Goal: Transaction & Acquisition: Purchase product/service

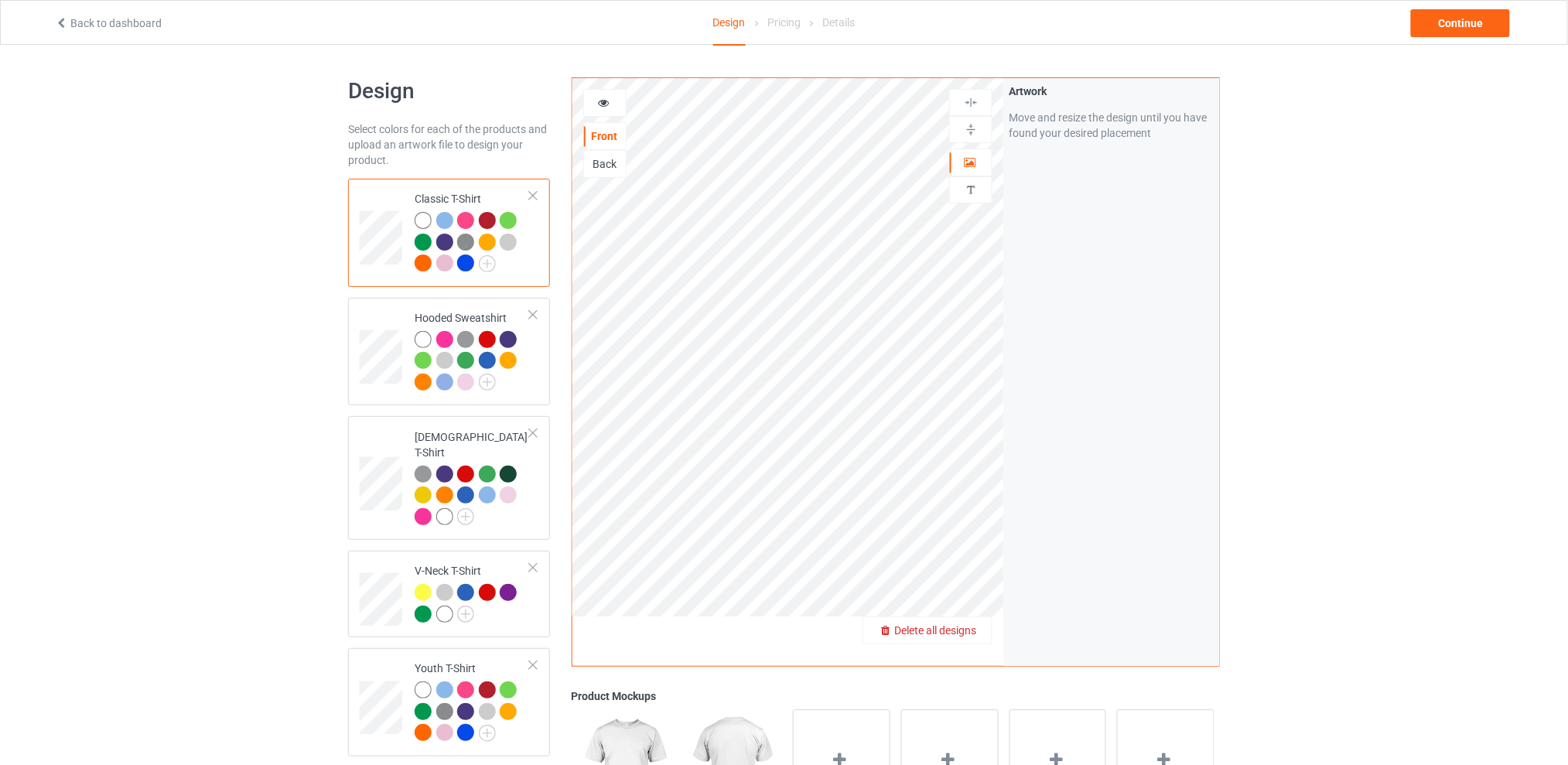
click at [973, 632] on span "Delete all designs" at bounding box center [935, 631] width 82 height 13
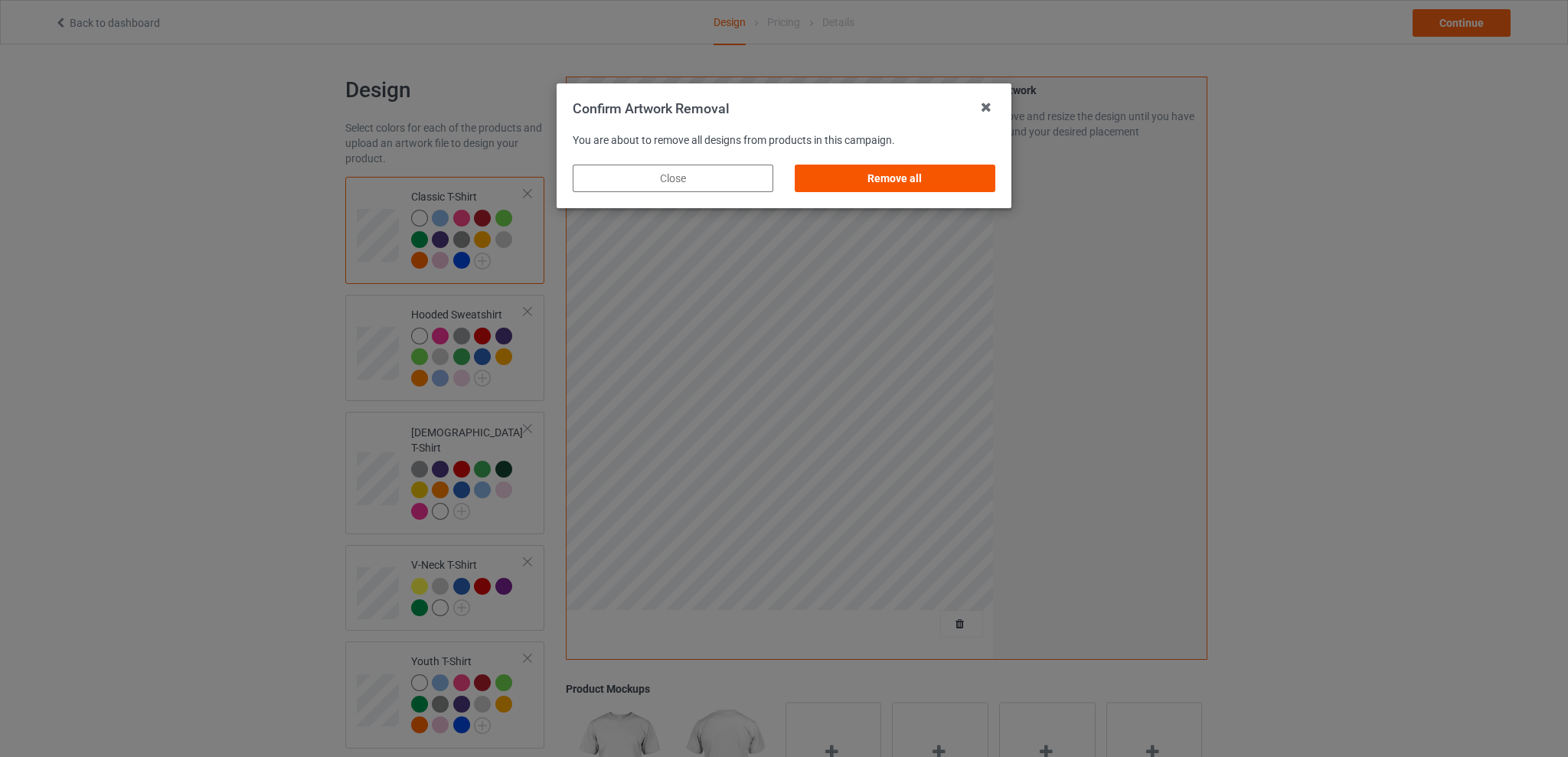
click at [888, 181] on div "Remove all" at bounding box center [895, 178] width 201 height 27
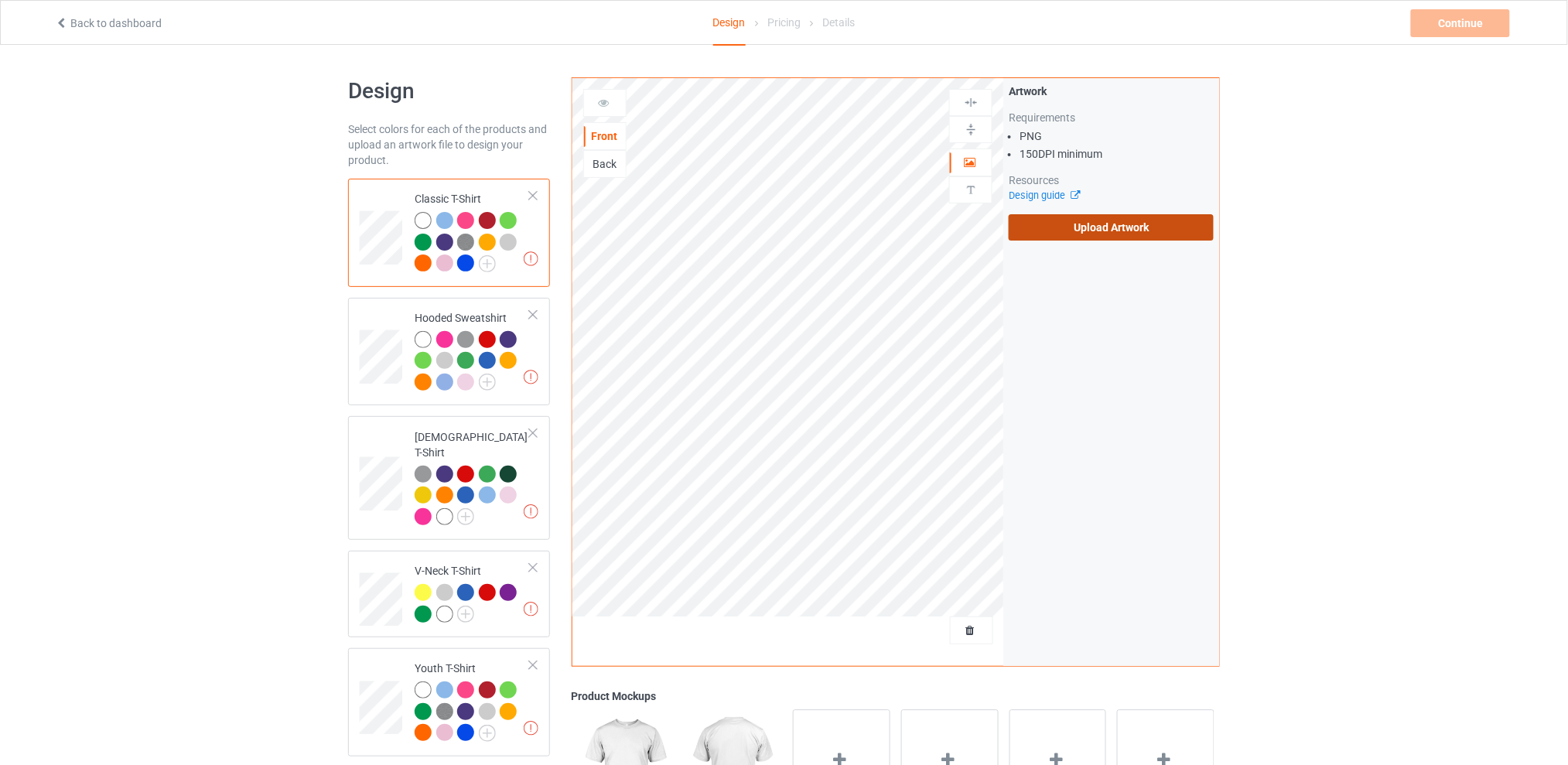
click at [1086, 236] on label "Upload Artwork" at bounding box center [1111, 227] width 205 height 26
click at [0, 0] on input "Upload Artwork" at bounding box center [0, 0] width 0 height 0
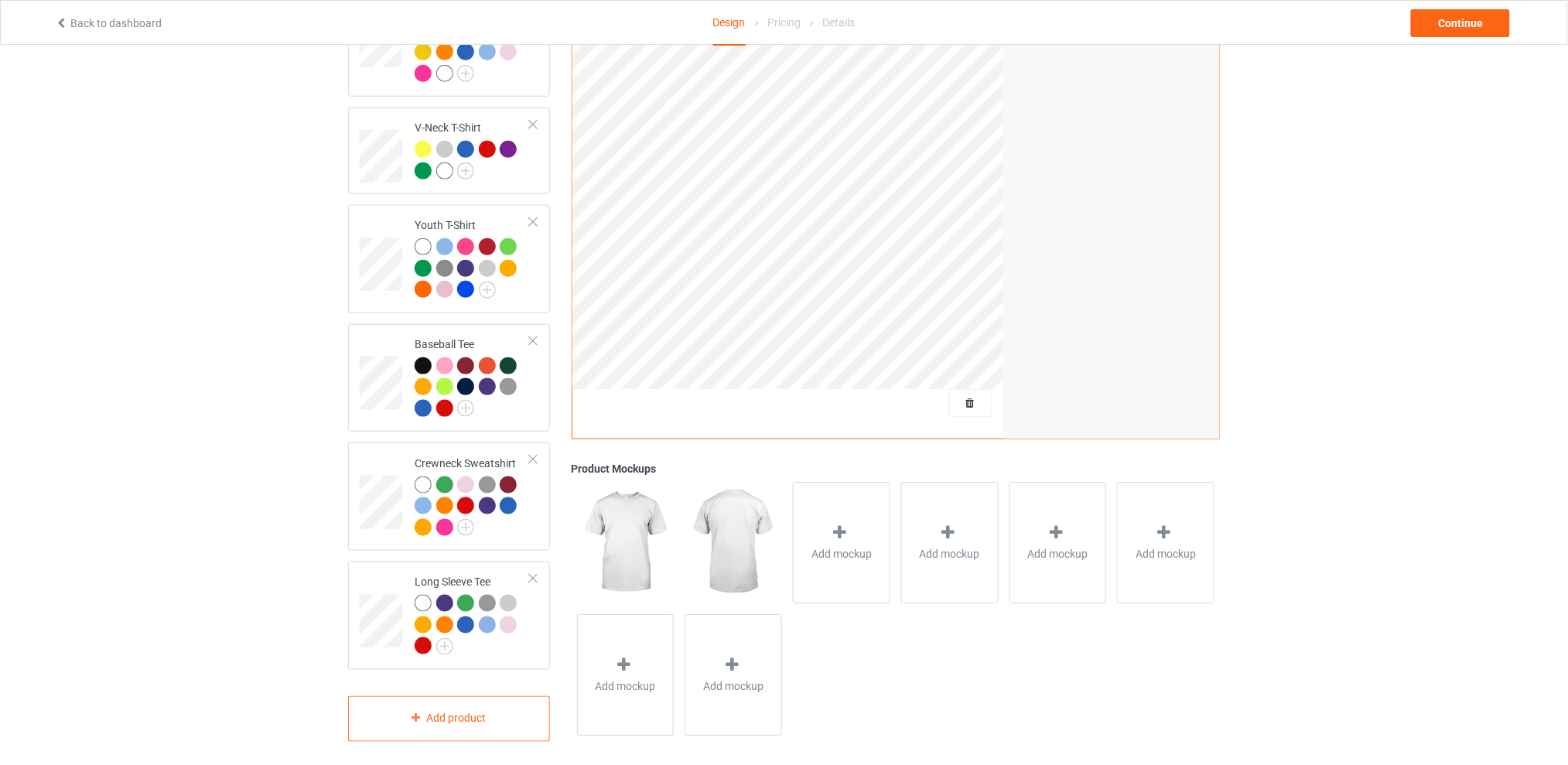
scroll to position [31, 0]
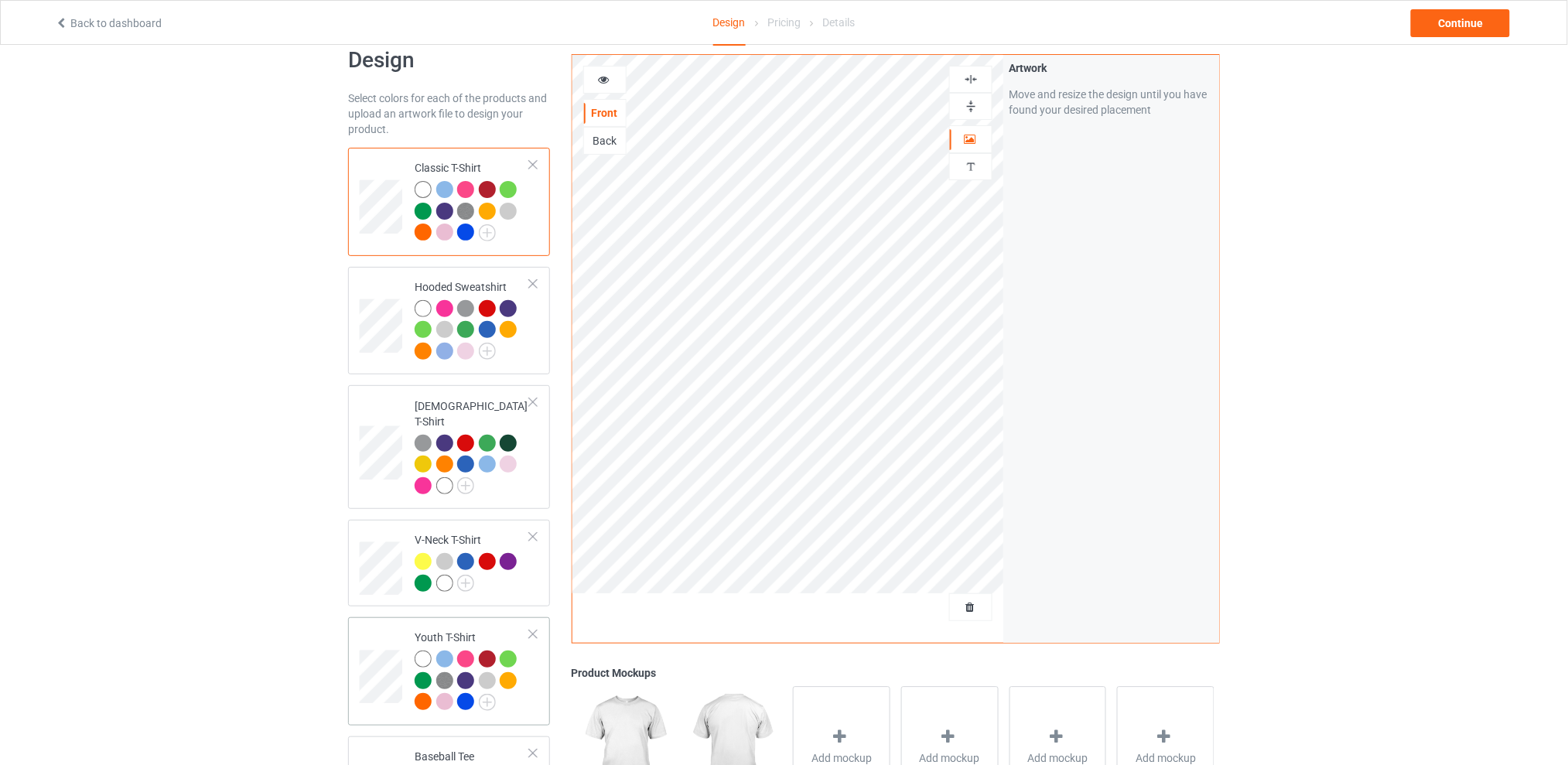
click at [534, 629] on div at bounding box center [533, 635] width 11 height 11
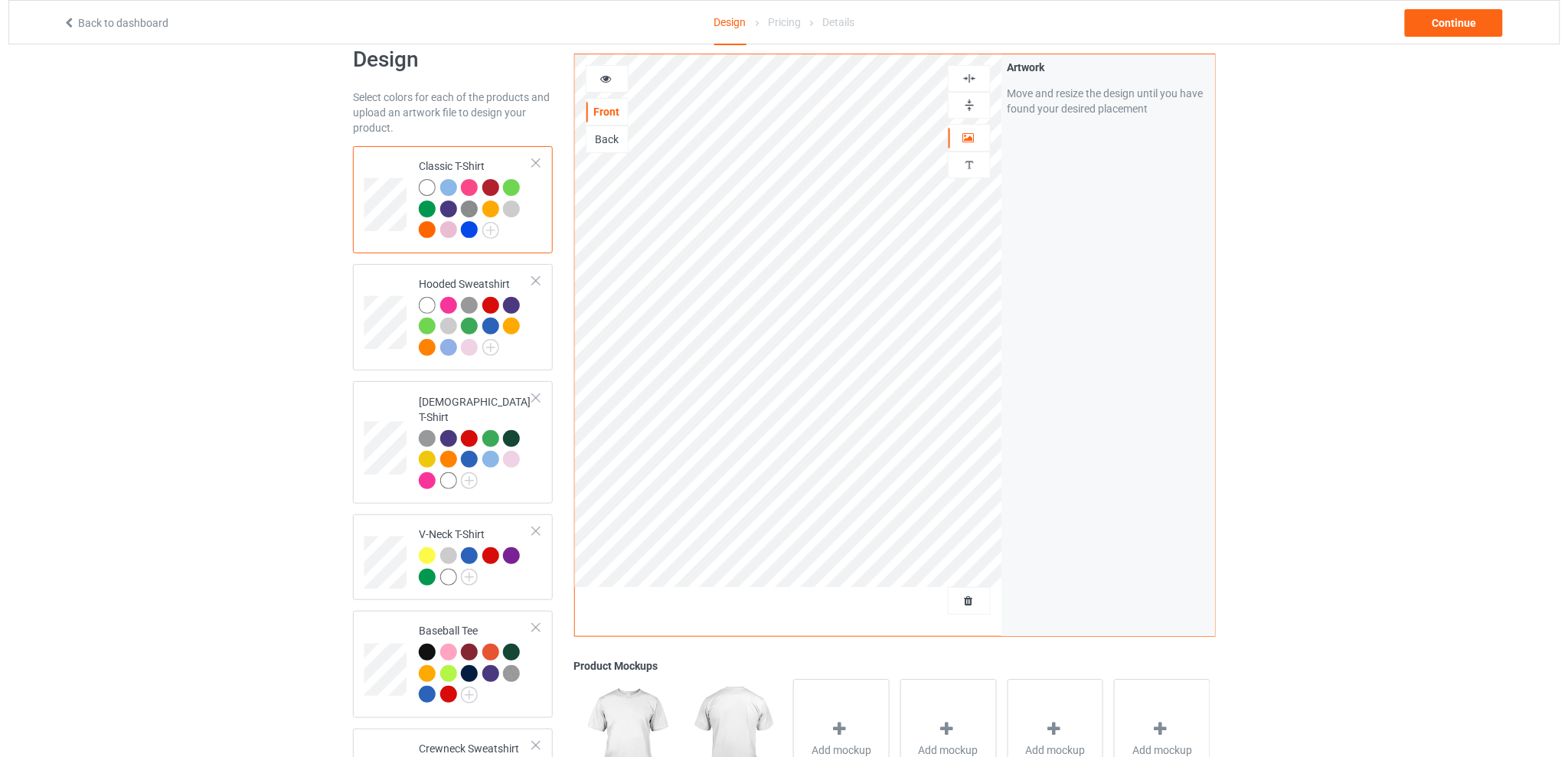
scroll to position [0, 0]
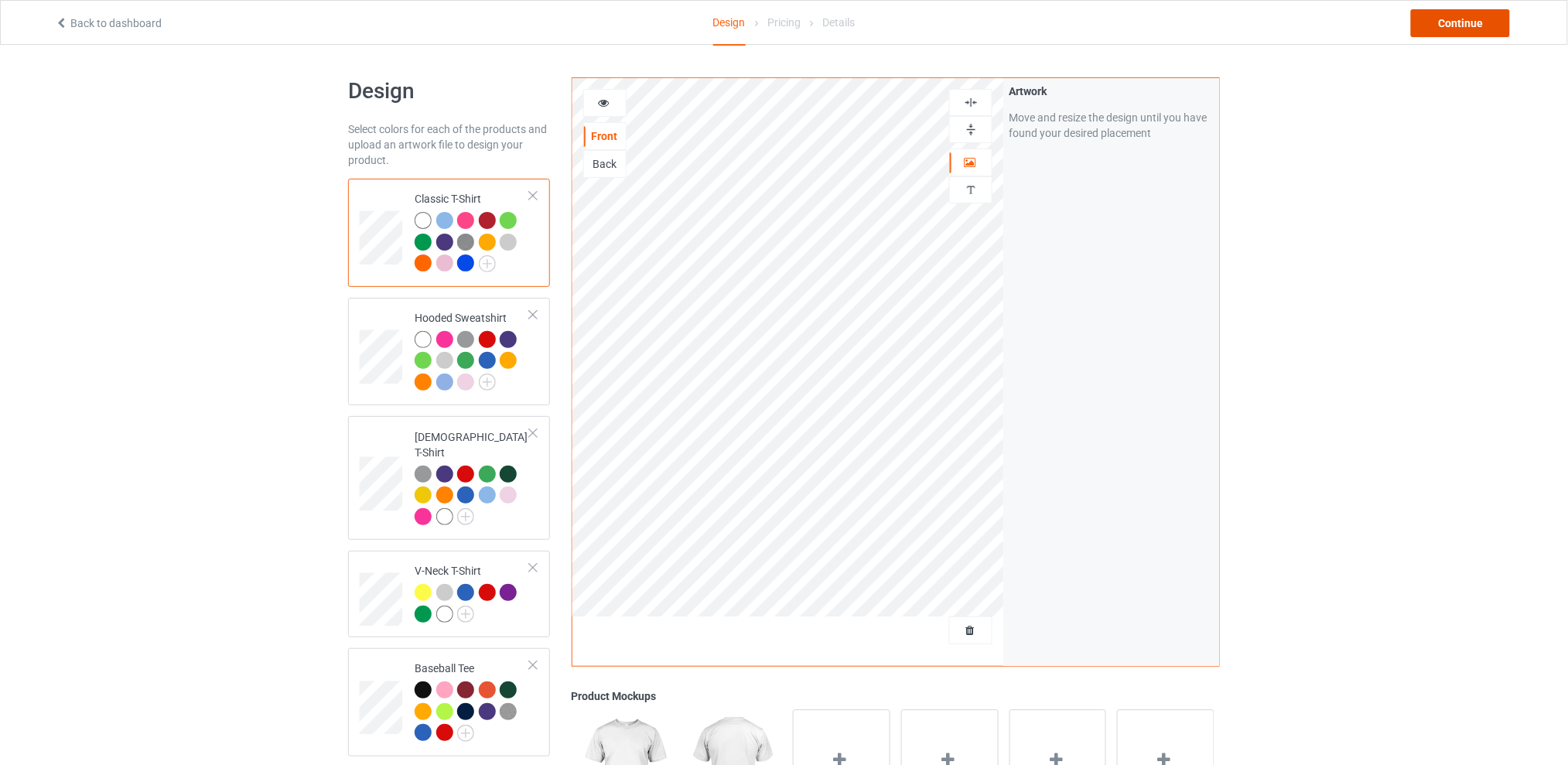
click at [1449, 18] on div "Continue" at bounding box center [1460, 23] width 99 height 27
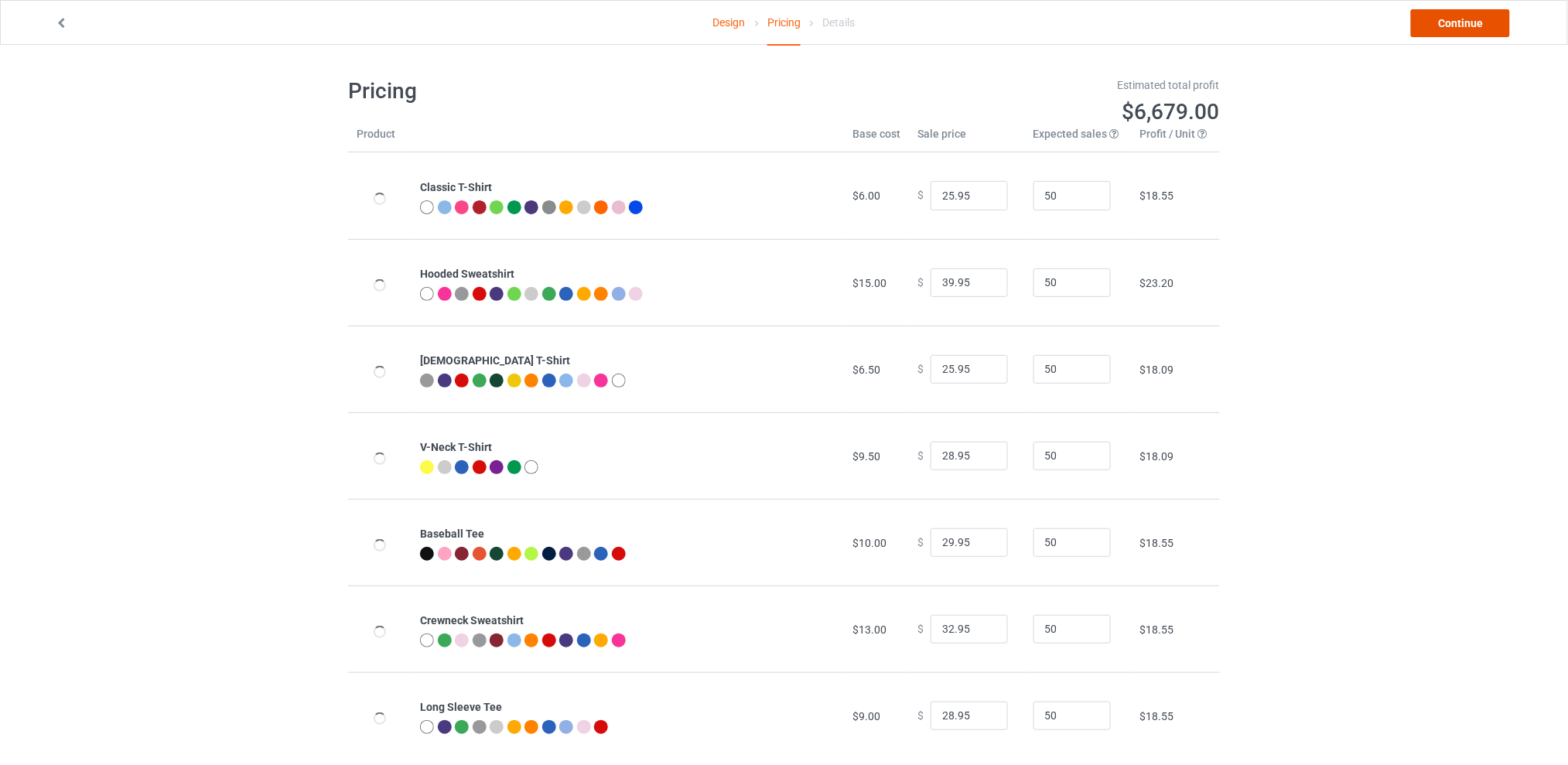
click at [1449, 18] on link "Continue" at bounding box center [1460, 23] width 99 height 27
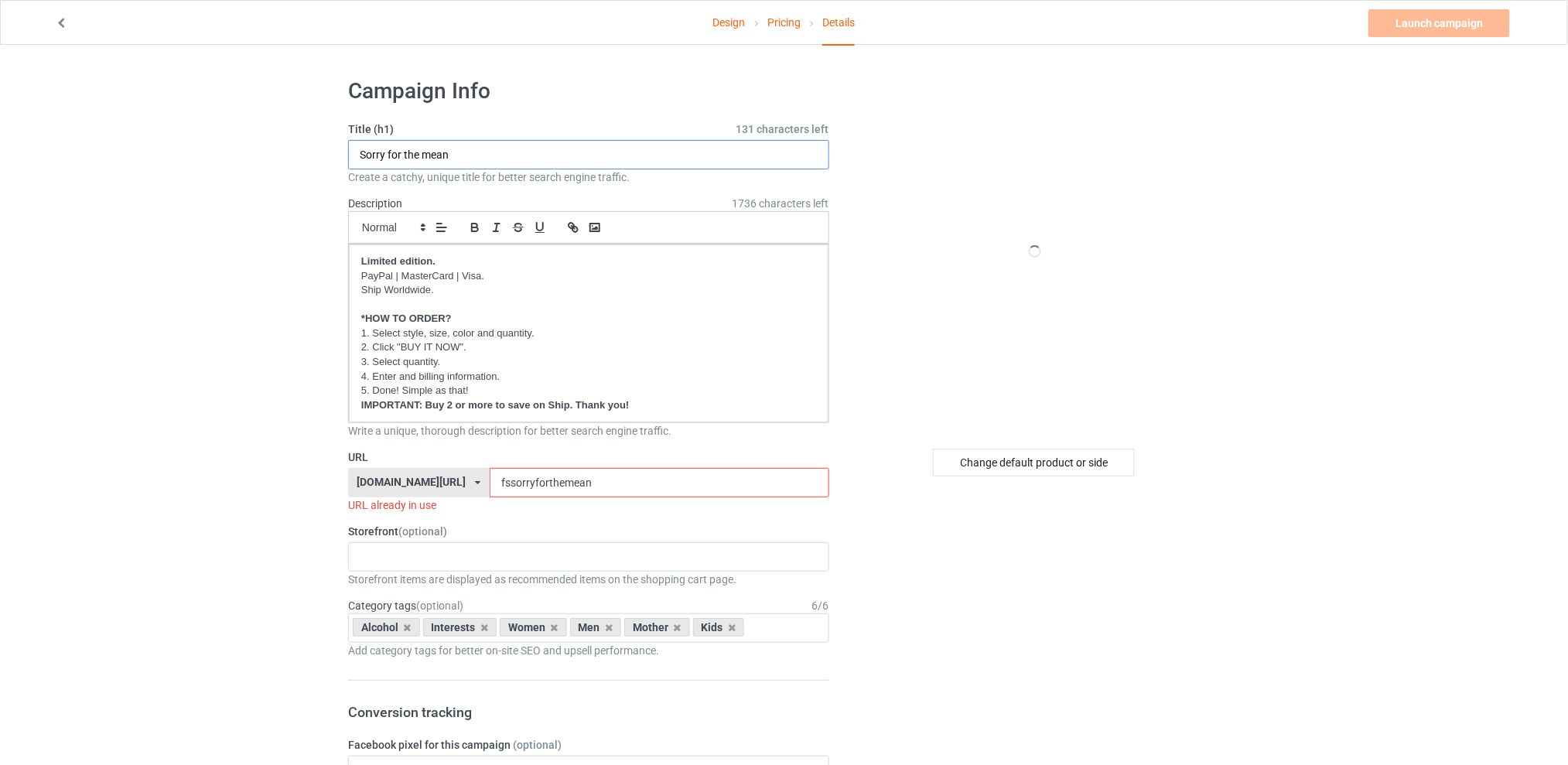
drag, startPoint x: 474, startPoint y: 161, endPoint x: 324, endPoint y: 158, distance: 150.0
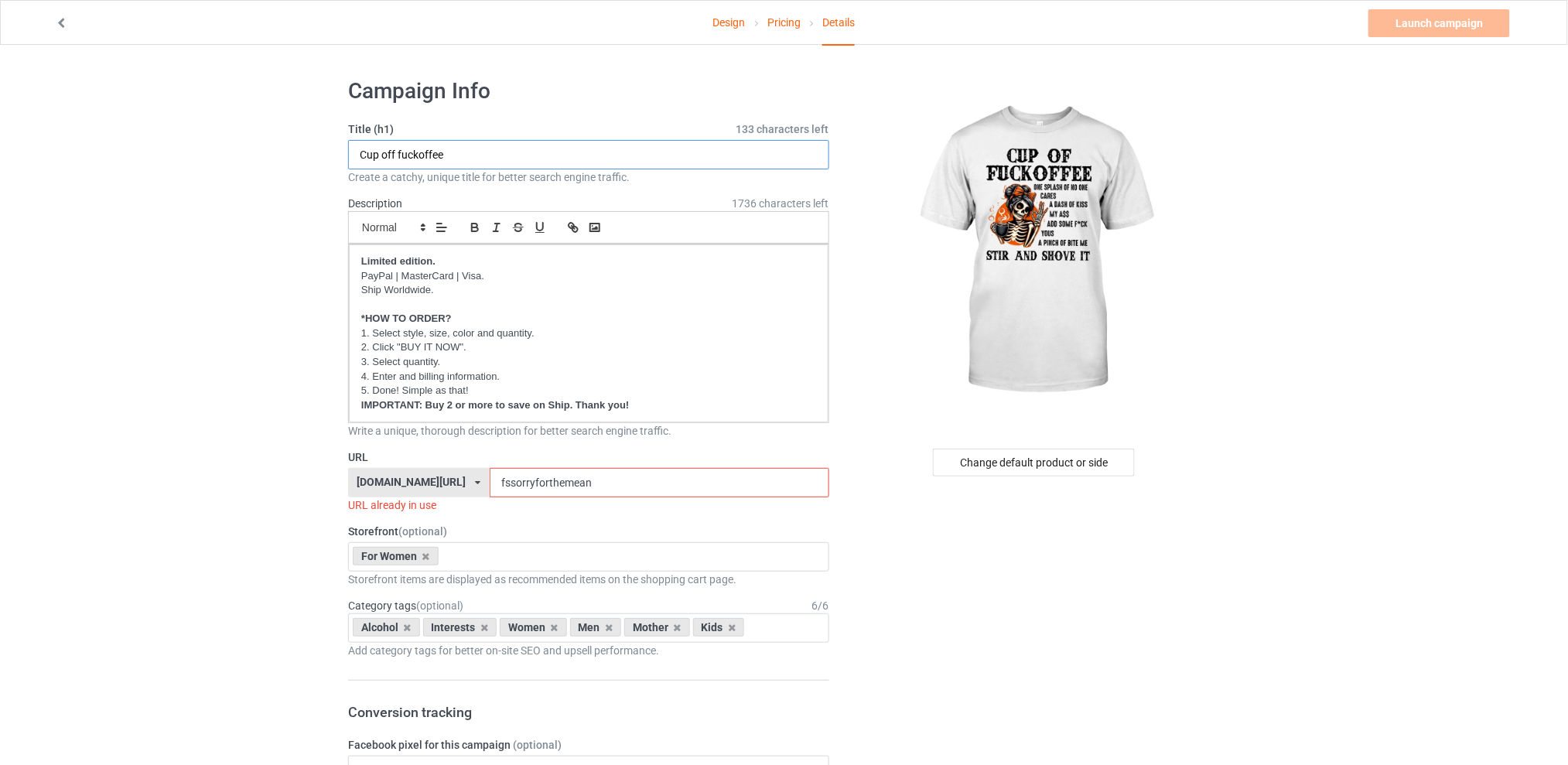
type input "Cup off fuckoffee"
drag, startPoint x: 613, startPoint y: 483, endPoint x: 505, endPoint y: 490, distance: 108.2
click at [505, 490] on input "fssorryforthemean" at bounding box center [658, 482] width 339 height 29
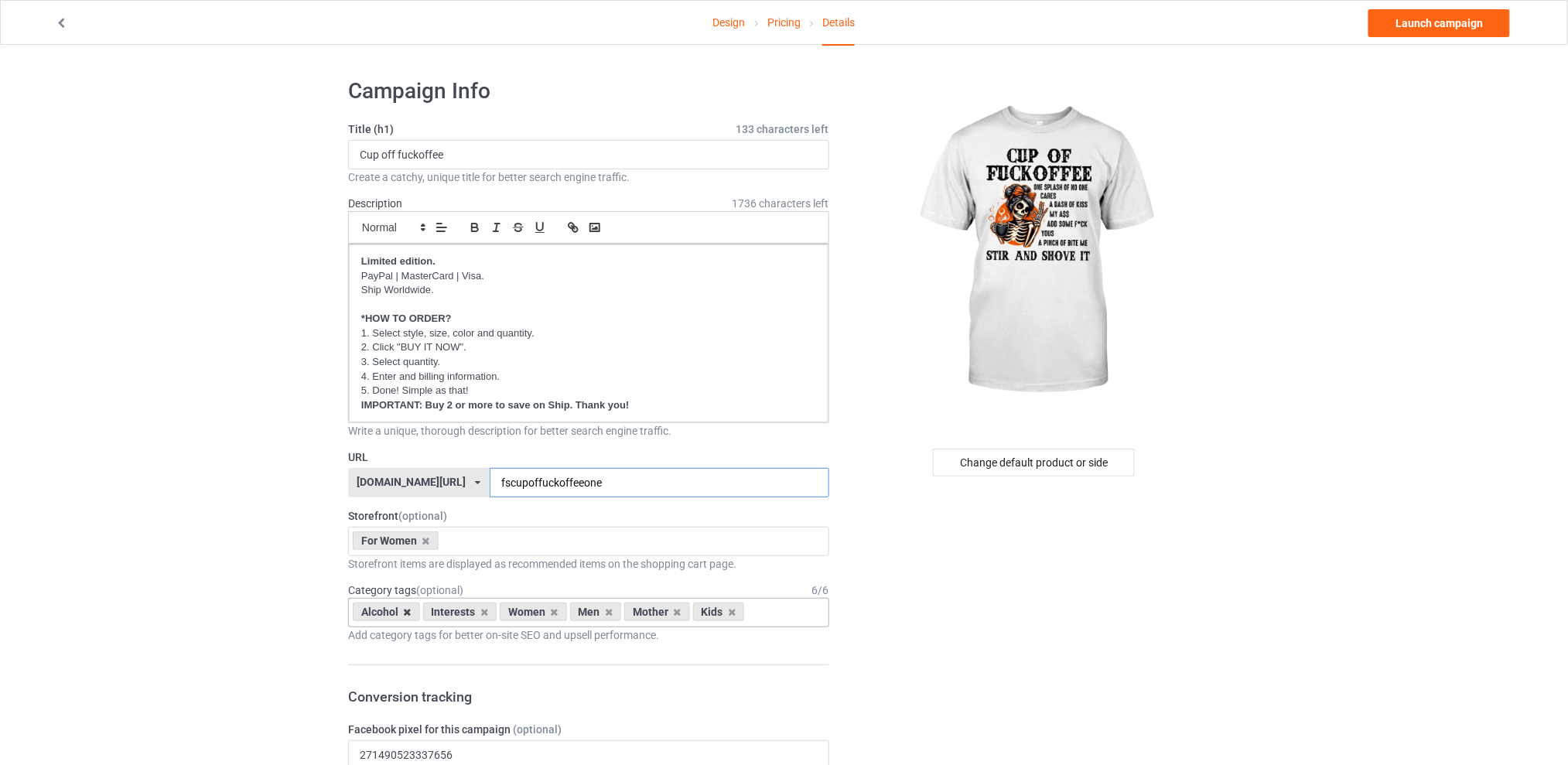
type input "fscupoffuckoffeeone"
click at [407, 613] on icon at bounding box center [408, 612] width 8 height 10
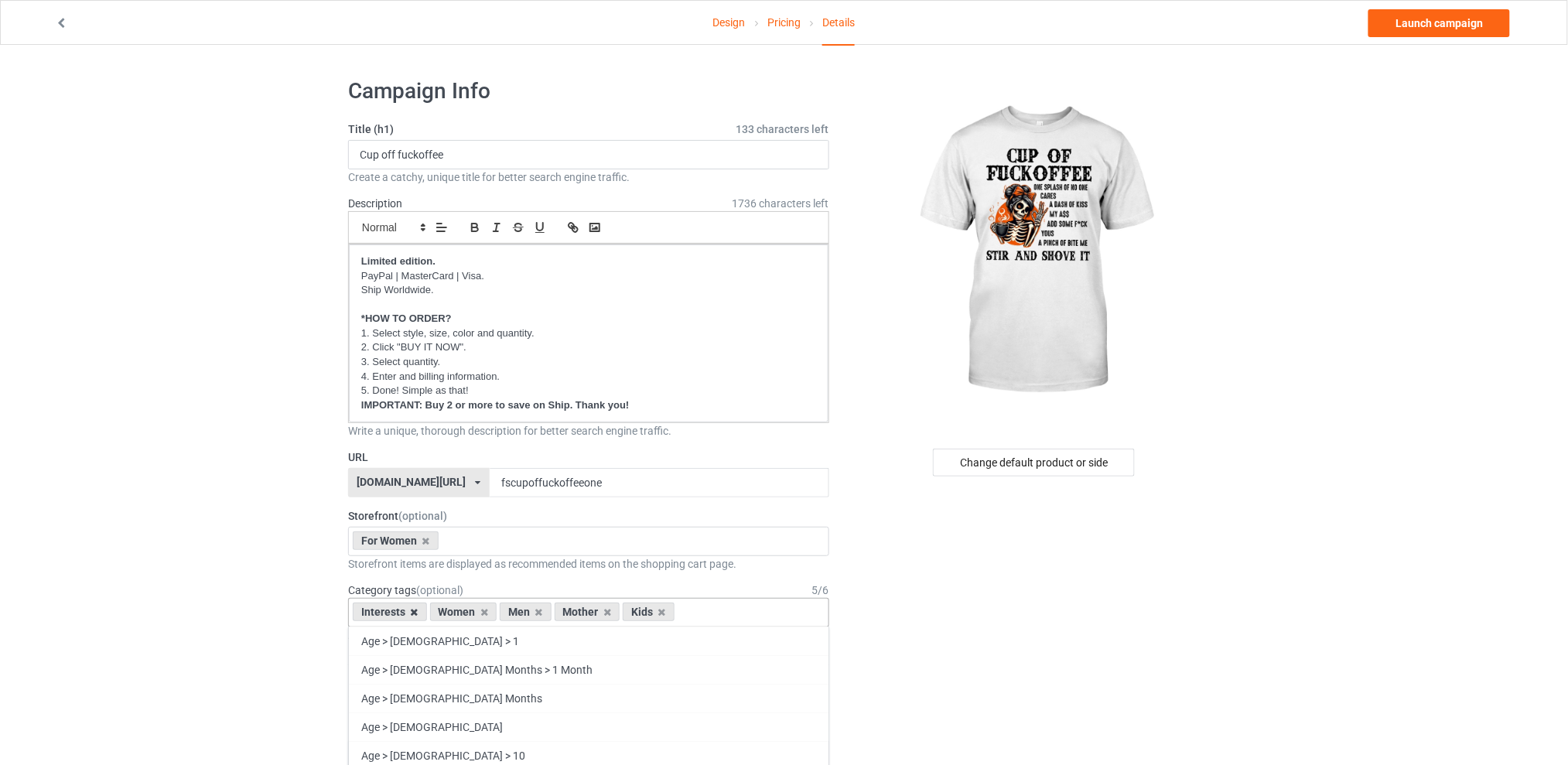
click at [415, 614] on icon at bounding box center [415, 612] width 8 height 10
click at [464, 612] on icon at bounding box center [462, 612] width 8 height 10
click at [472, 611] on icon at bounding box center [476, 612] width 8 height 10
click at [463, 613] on icon at bounding box center [462, 612] width 8 height 10
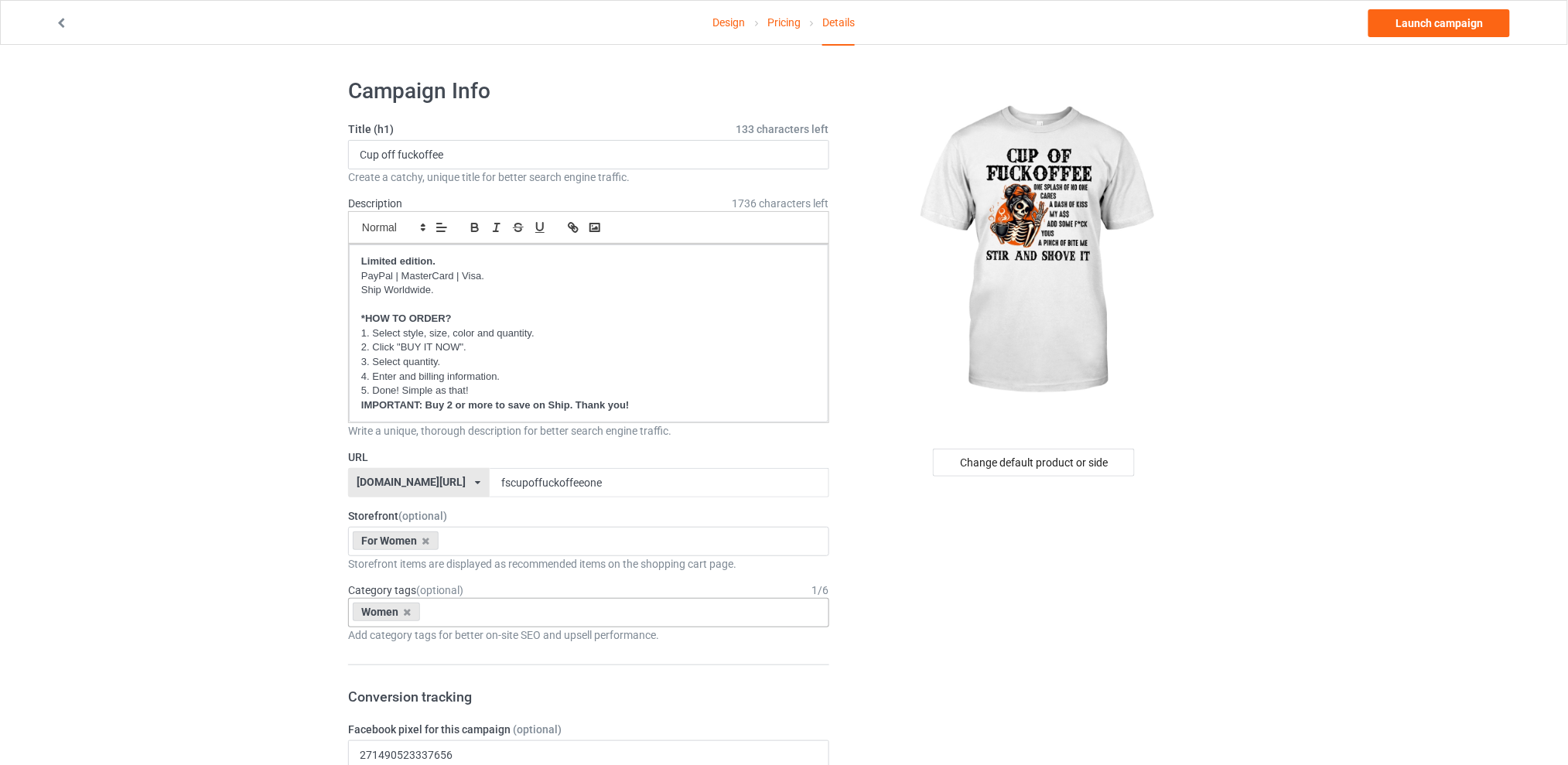
click at [1050, 459] on div "Change default product or side" at bounding box center [1034, 462] width 202 height 27
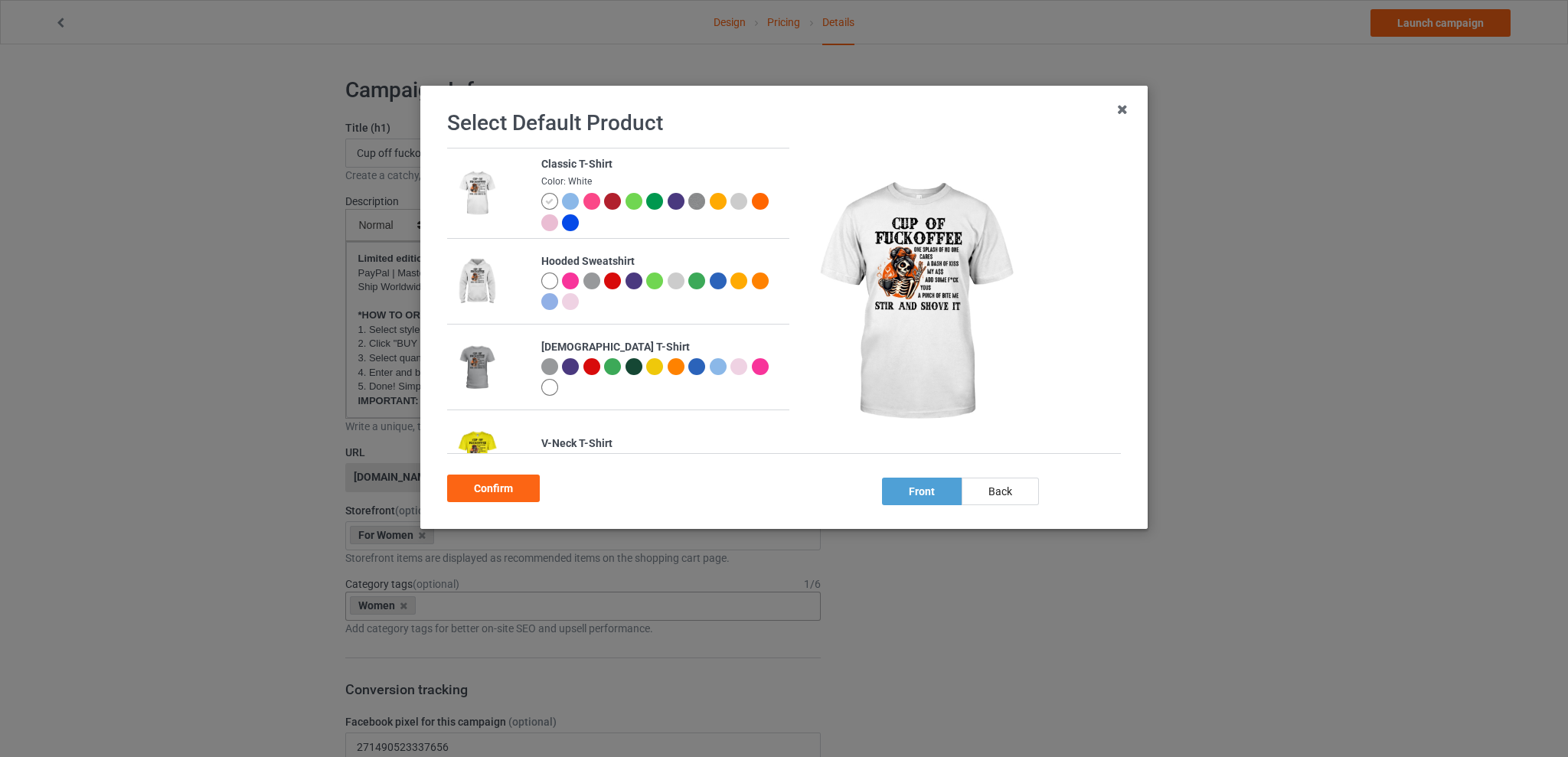
click at [572, 201] on div at bounding box center [571, 201] width 17 height 17
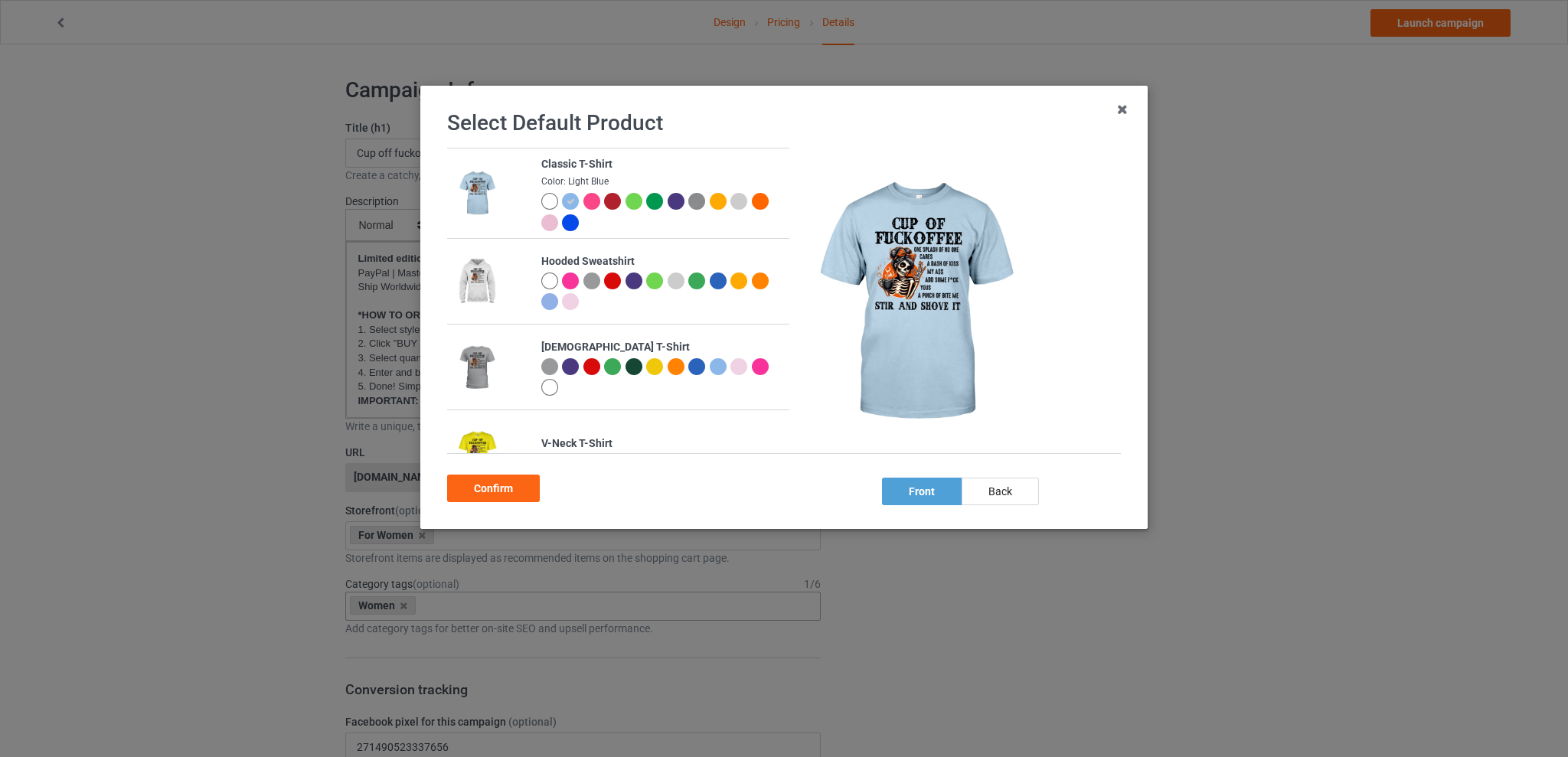
click at [735, 206] on div at bounding box center [739, 201] width 17 height 17
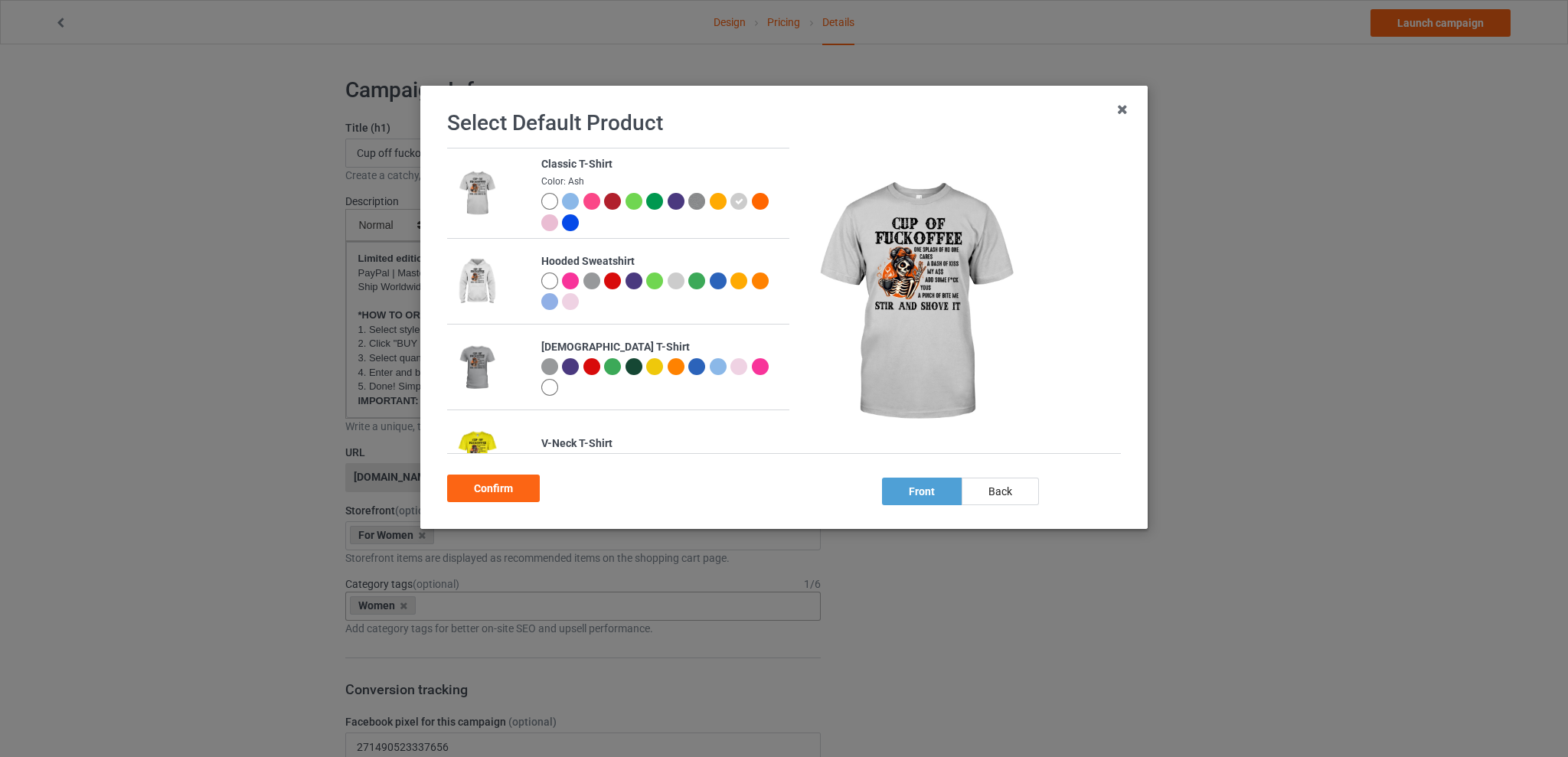
click at [571, 201] on div at bounding box center [571, 201] width 17 height 17
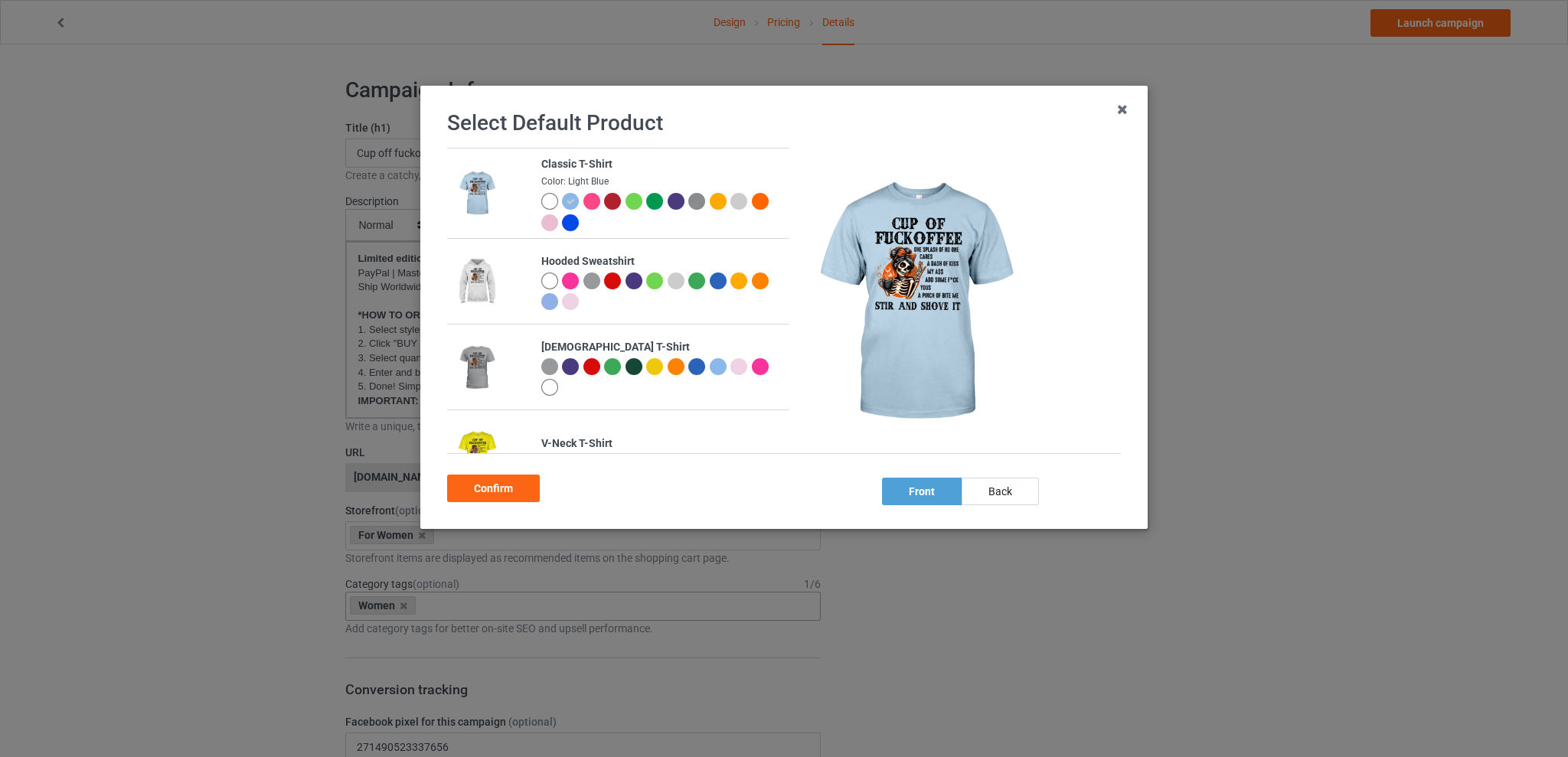
click at [714, 366] on div at bounding box center [718, 367] width 17 height 17
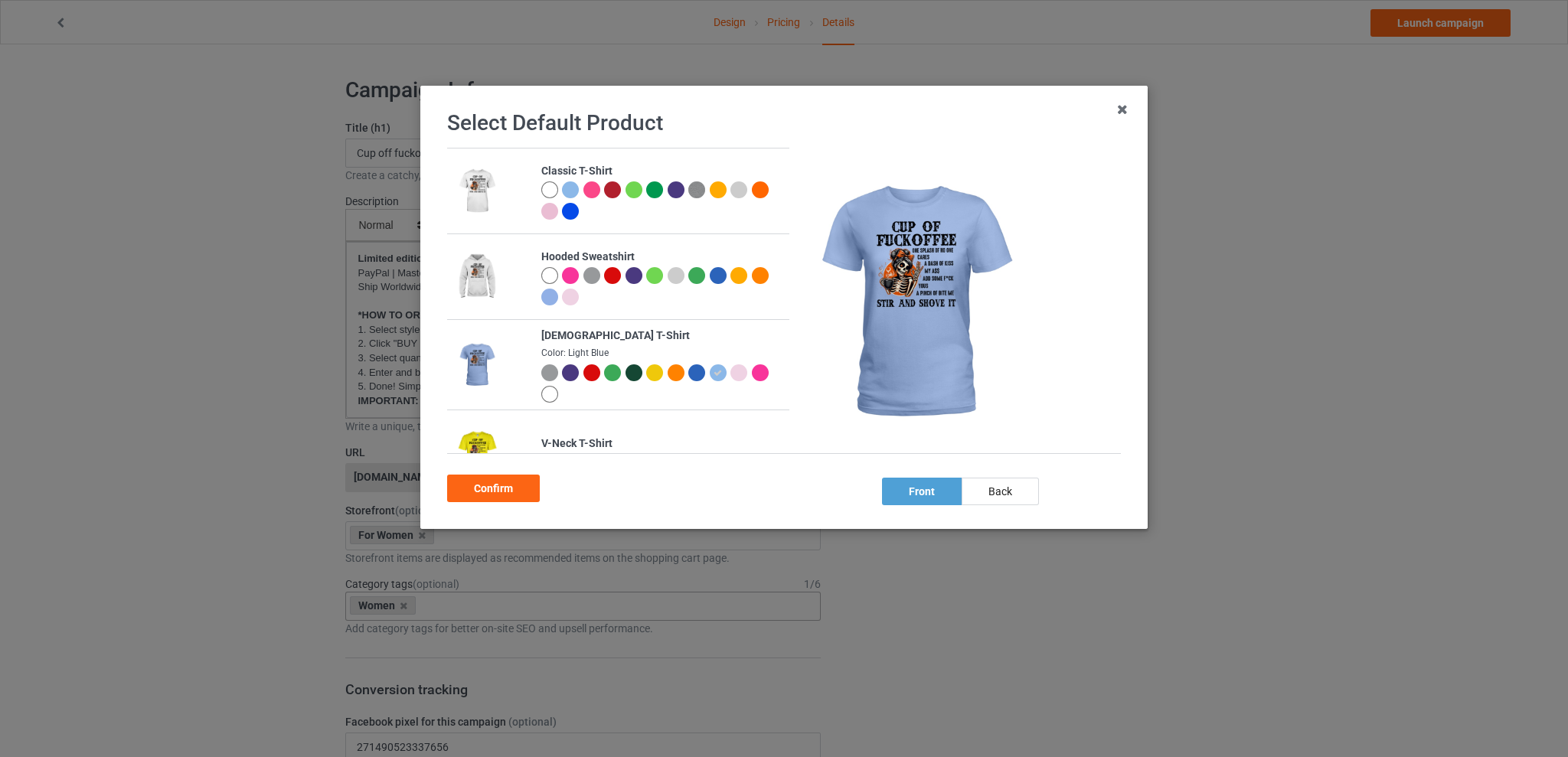
click at [571, 187] on div at bounding box center [571, 190] width 17 height 17
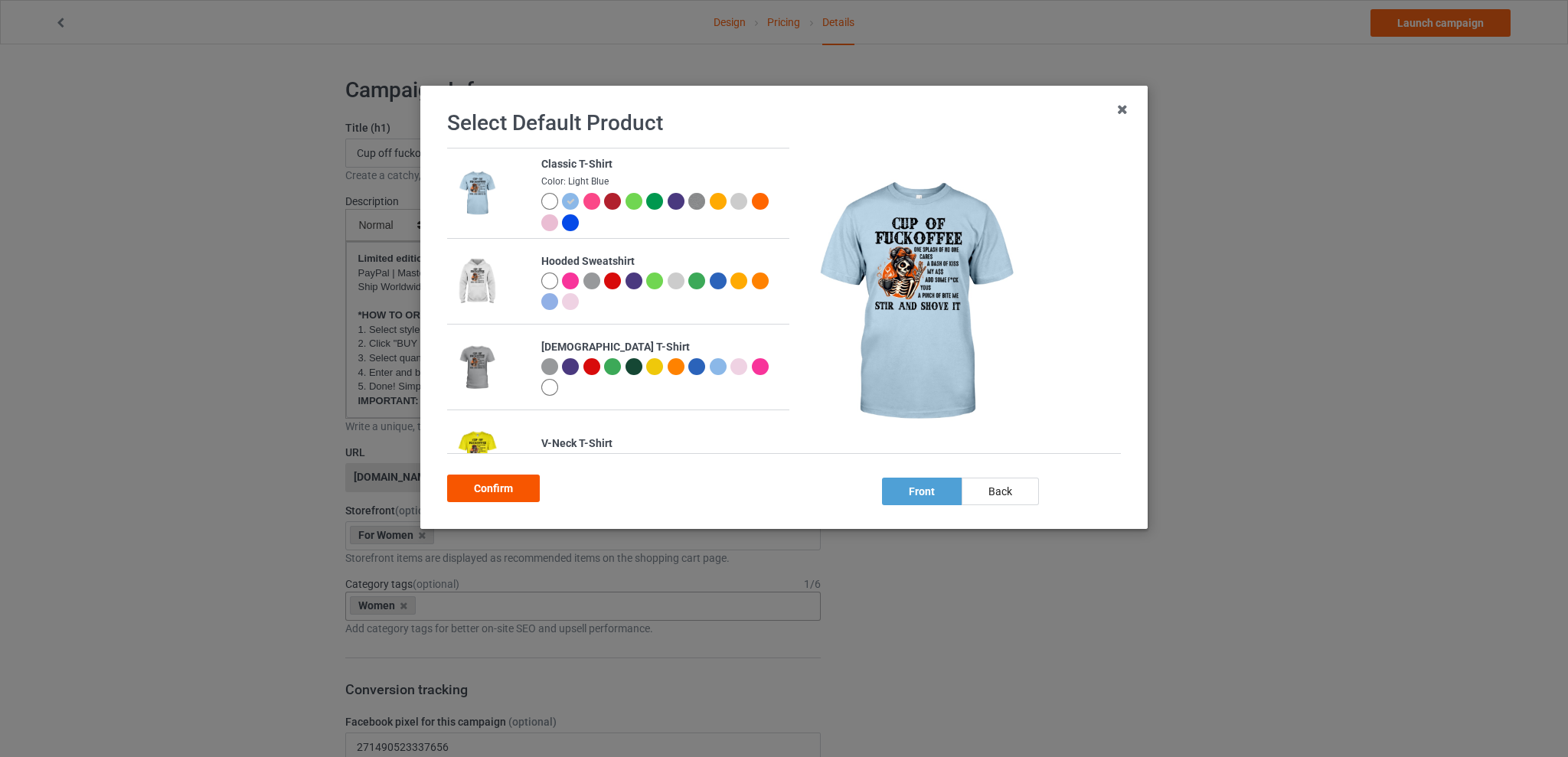
click at [505, 495] on div "Confirm" at bounding box center [493, 488] width 93 height 27
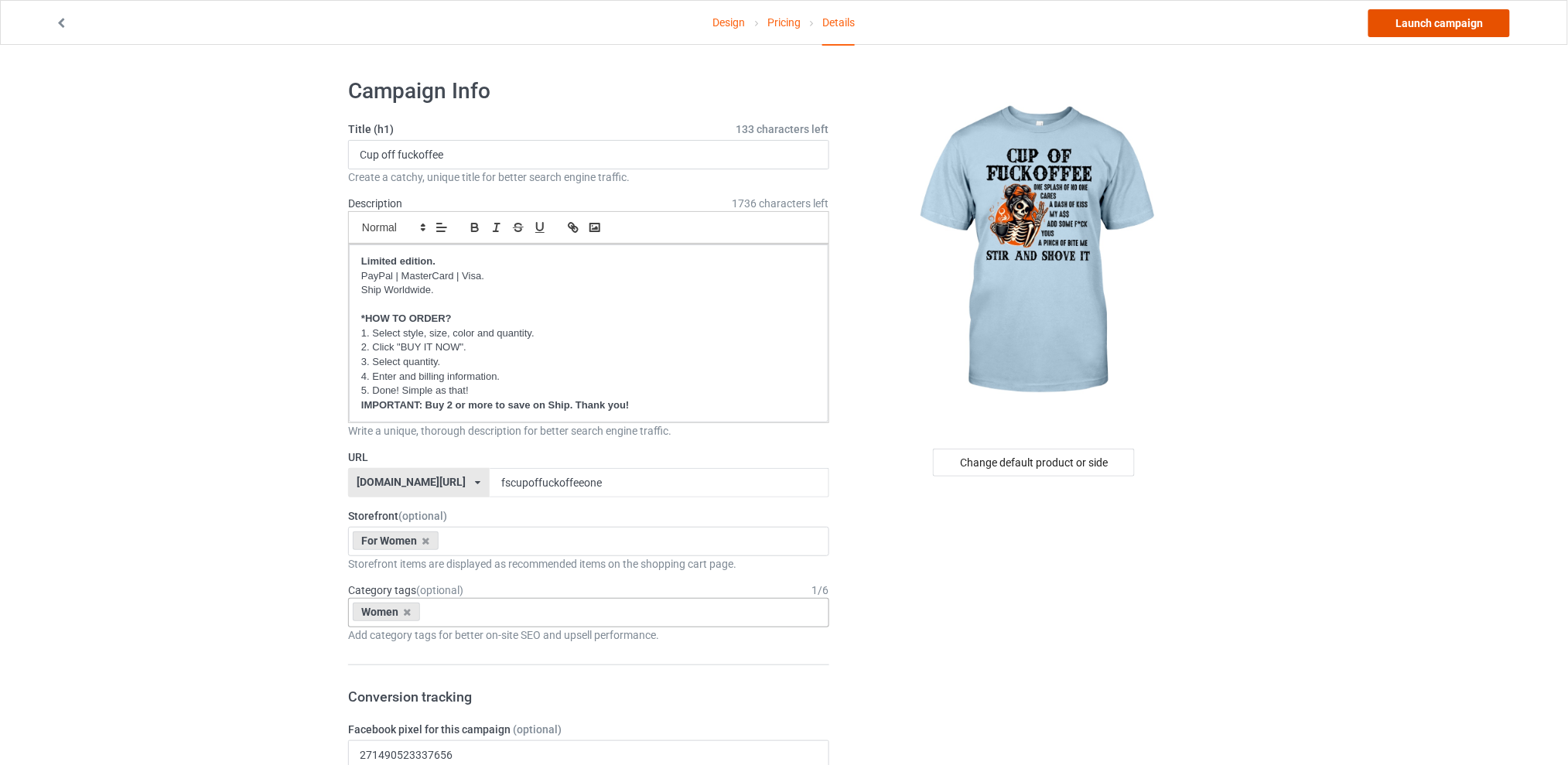
click at [1409, 11] on link "Launch campaign" at bounding box center [1439, 23] width 141 height 27
